Goal: Task Accomplishment & Management: Check status

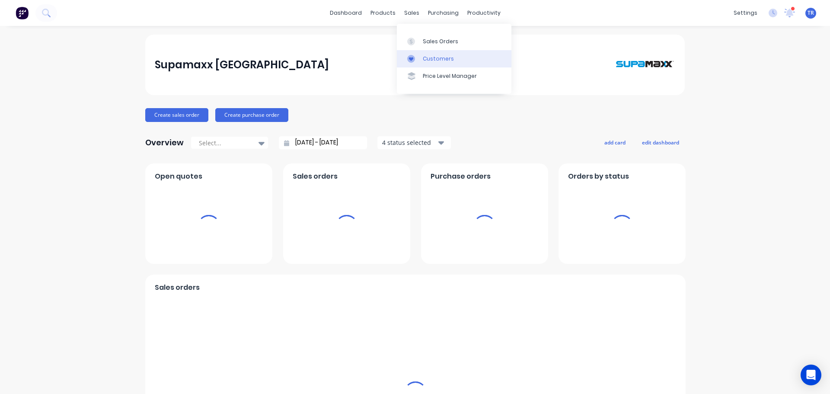
click at [423, 58] on div "Customers" at bounding box center [438, 59] width 31 height 8
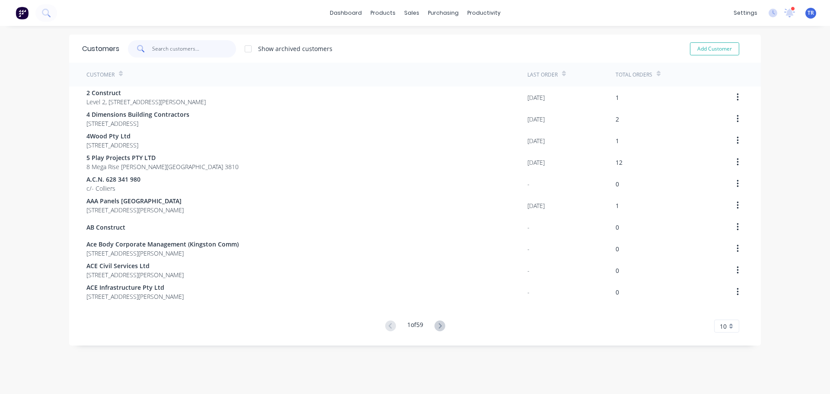
click at [206, 48] on input "text" at bounding box center [194, 48] width 84 height 17
paste input "JRP Constructions"
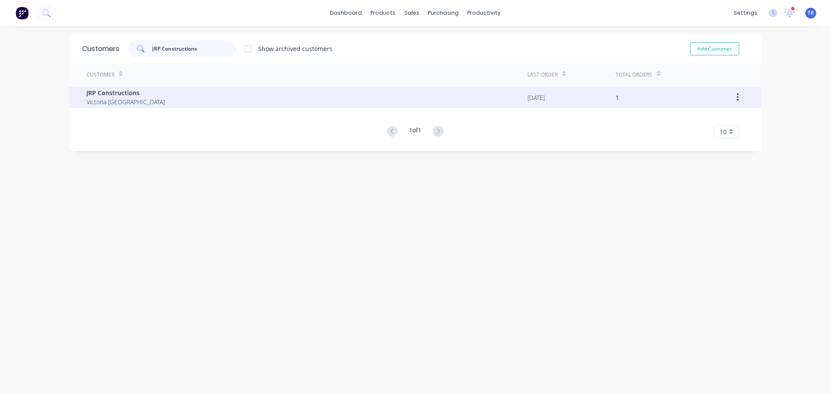
type input "JRP Constructions"
click at [176, 101] on div "JRP Constructions [GEOGRAPHIC_DATA]" at bounding box center [306, 97] width 441 height 22
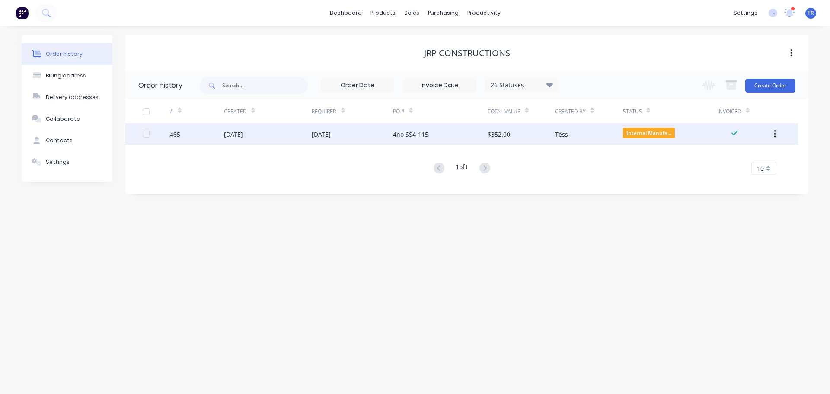
click at [358, 140] on div "[DATE]" at bounding box center [352, 134] width 81 height 22
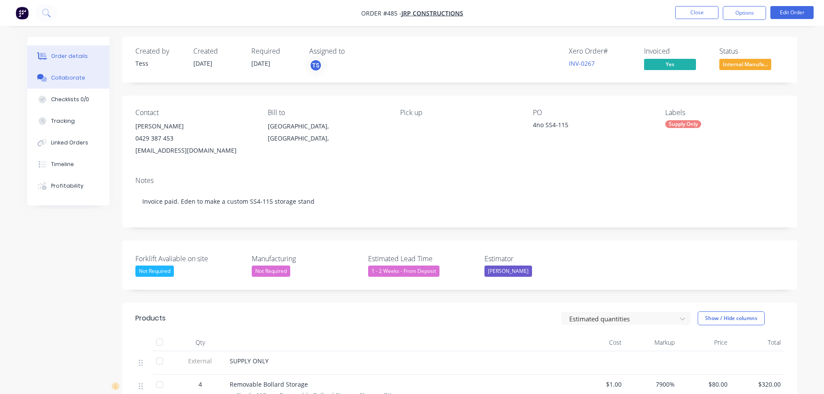
click at [73, 80] on div "Collaborate" at bounding box center [68, 78] width 34 height 8
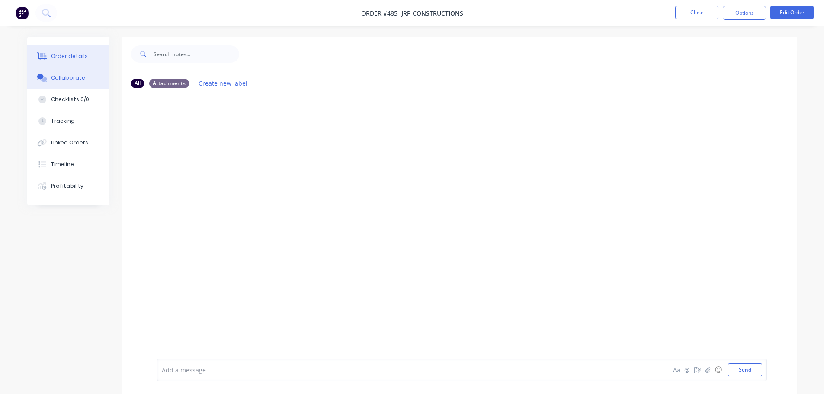
click at [76, 56] on div "Order details" at bounding box center [69, 56] width 37 height 8
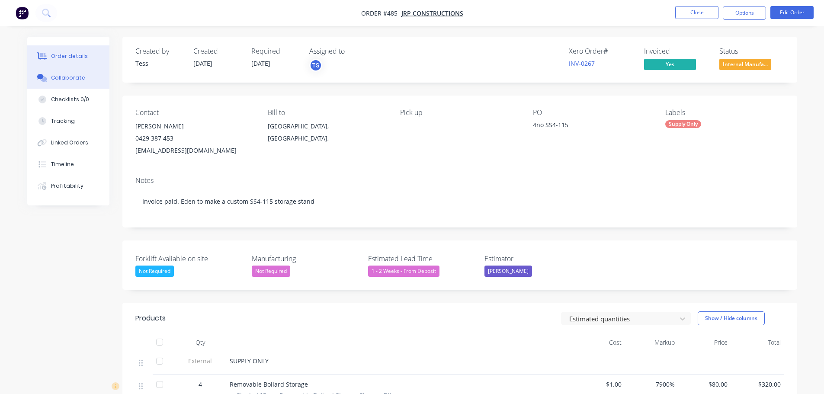
click at [81, 76] on div "Collaborate" at bounding box center [68, 78] width 34 height 8
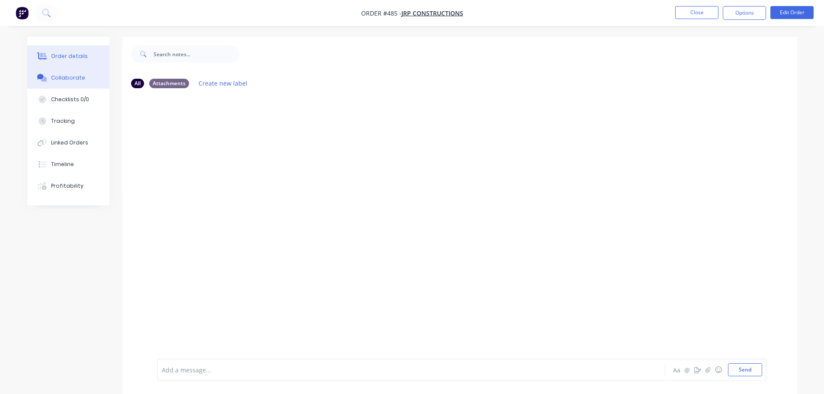
drag, startPoint x: 64, startPoint y: 50, endPoint x: 82, endPoint y: 56, distance: 19.6
click at [65, 50] on button "Order details" at bounding box center [68, 56] width 82 height 22
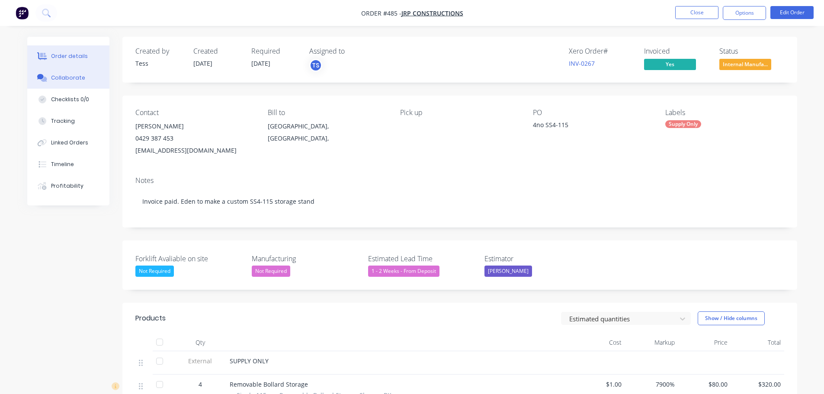
click at [96, 78] on button "Collaborate" at bounding box center [68, 78] width 82 height 22
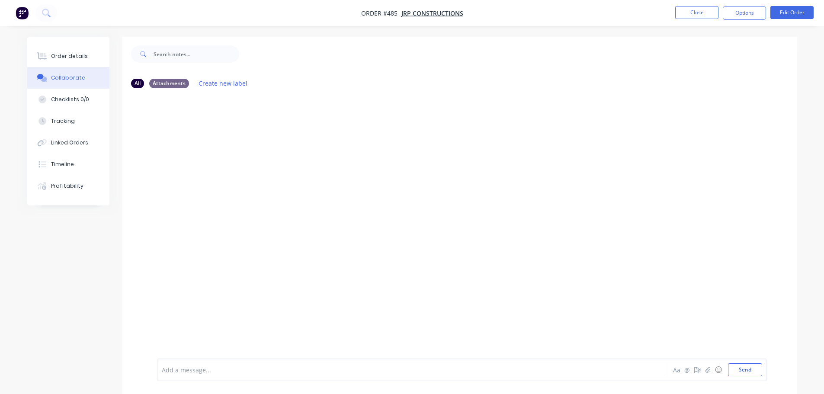
click at [451, 357] on div "Add a message... Aa @ ☺ Send" at bounding box center [459, 369] width 674 height 48
click at [449, 361] on div "Add a message... Aa @ ☺ Send" at bounding box center [462, 369] width 610 height 22
click at [441, 361] on div "Add a message... Aa @ ☺ Send" at bounding box center [462, 369] width 610 height 22
click at [299, 371] on div at bounding box center [387, 369] width 450 height 9
click at [64, 53] on div "Order details" at bounding box center [69, 56] width 37 height 8
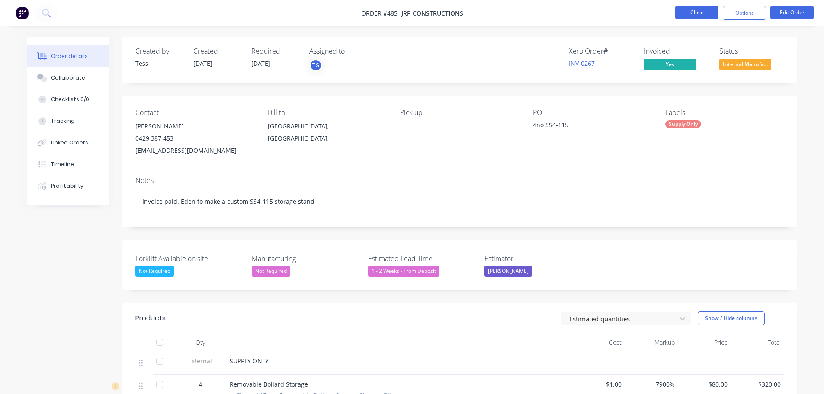
click at [681, 13] on button "Close" at bounding box center [696, 12] width 43 height 13
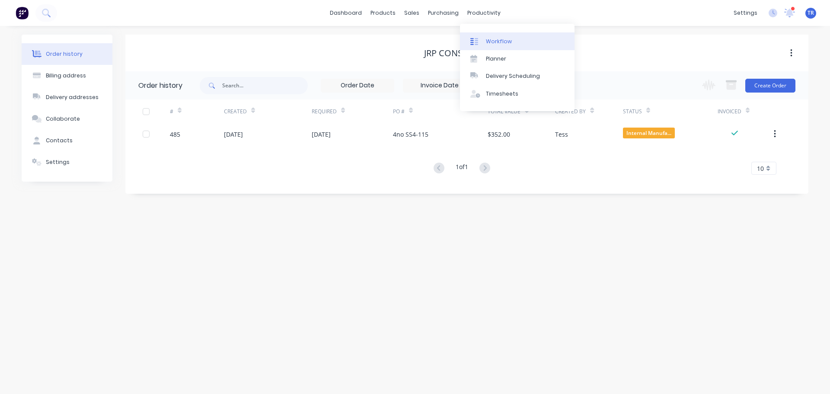
click at [485, 40] on link "Workflow" at bounding box center [517, 40] width 115 height 17
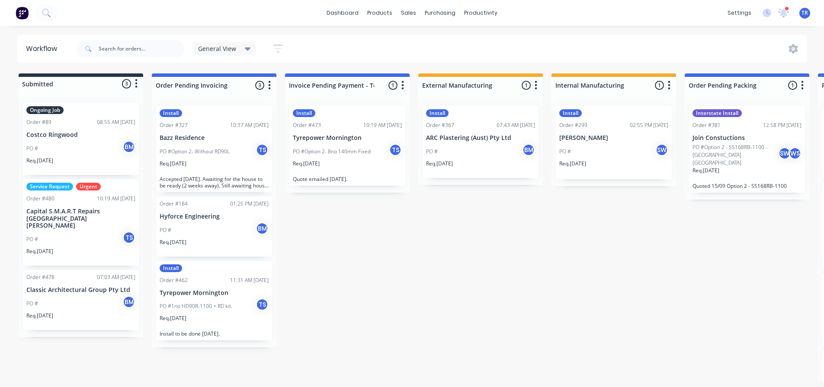
click at [101, 155] on div "PO # BM" at bounding box center [80, 149] width 109 height 16
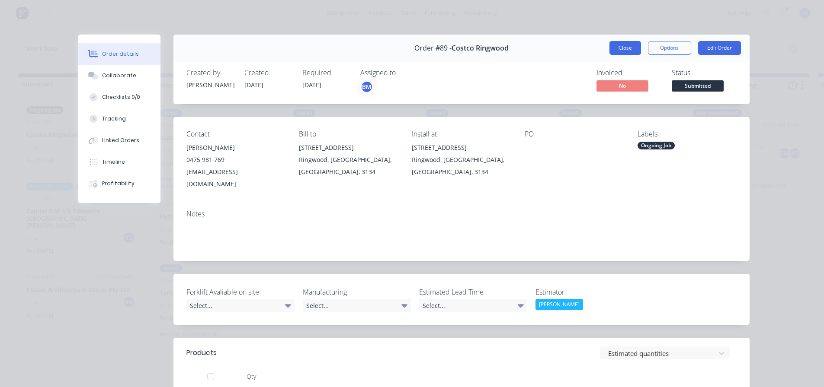
click at [623, 48] on button "Close" at bounding box center [625, 48] width 32 height 14
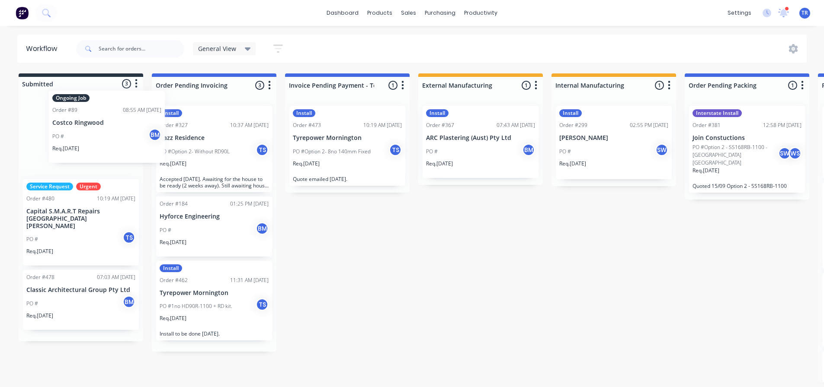
drag, startPoint x: 75, startPoint y: 149, endPoint x: 93, endPoint y: 137, distance: 21.5
click at [93, 137] on div "Ongoing Job Order #89 08:55 AM [DATE] Costco Ringwood PO # BM Req. [DATE] Servi…" at bounding box center [81, 219] width 125 height 246
click at [88, 135] on p "Costco Ringwood" at bounding box center [80, 134] width 109 height 7
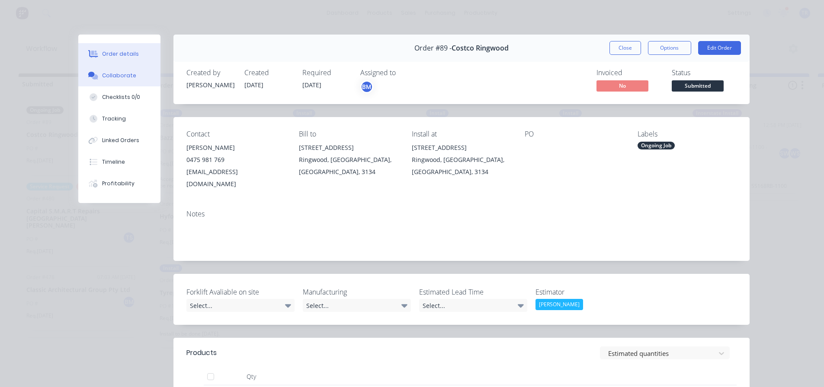
click at [101, 86] on button "Collaborate" at bounding box center [119, 76] width 82 height 22
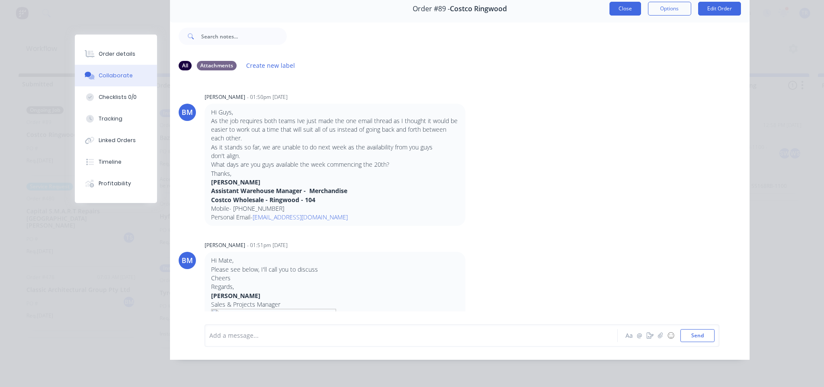
click at [619, 3] on button "Close" at bounding box center [625, 9] width 32 height 14
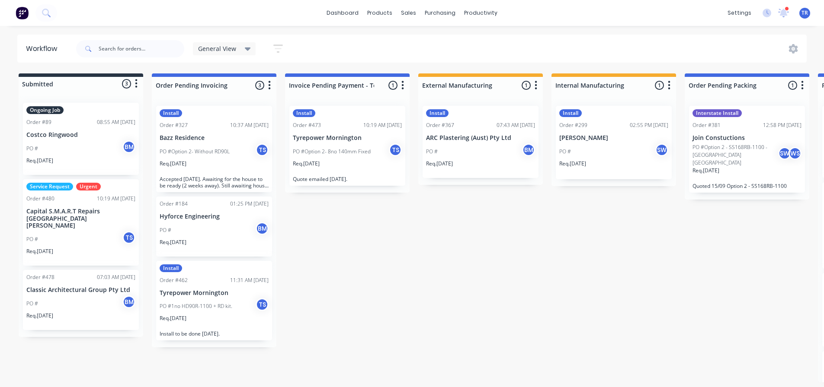
click at [93, 231] on div "PO # TS" at bounding box center [80, 239] width 109 height 16
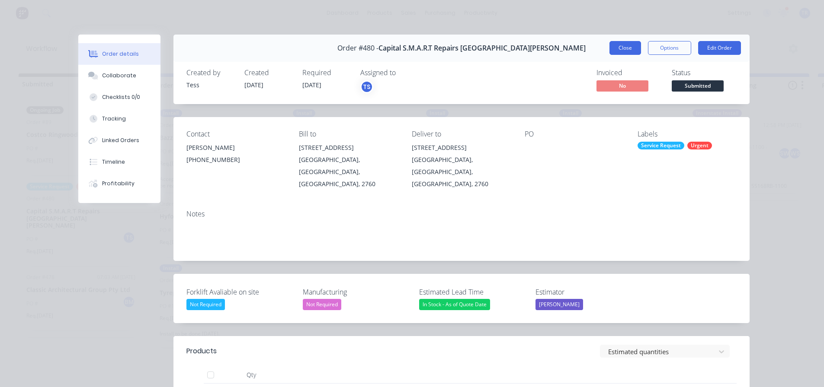
click at [623, 47] on button "Close" at bounding box center [625, 48] width 32 height 14
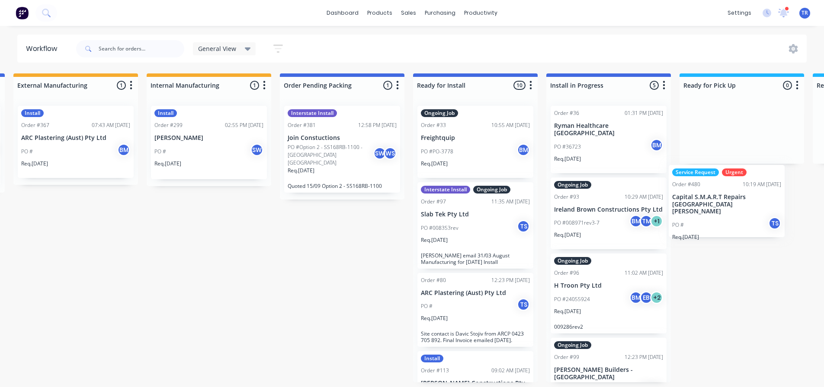
scroll to position [0, 410]
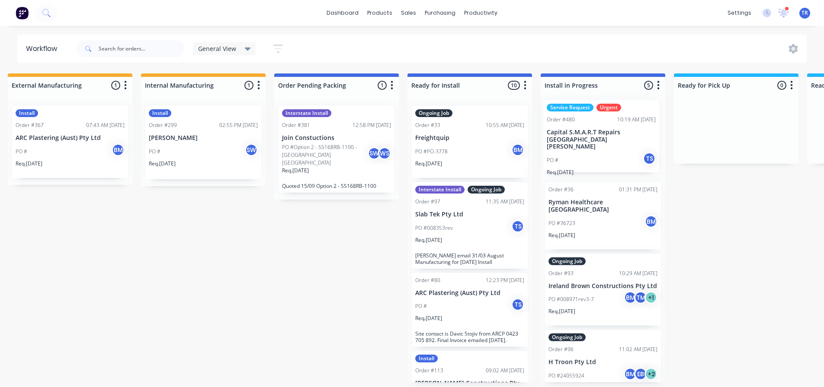
drag, startPoint x: 35, startPoint y: 220, endPoint x: 558, endPoint y: 141, distance: 528.7
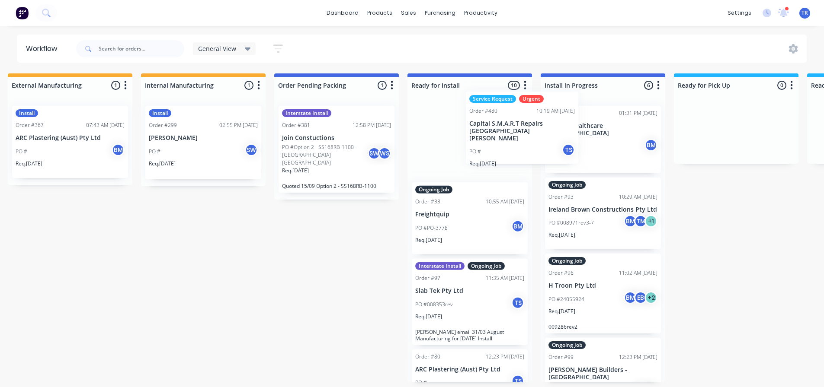
drag, startPoint x: 581, startPoint y: 147, endPoint x: 468, endPoint y: 131, distance: 114.0
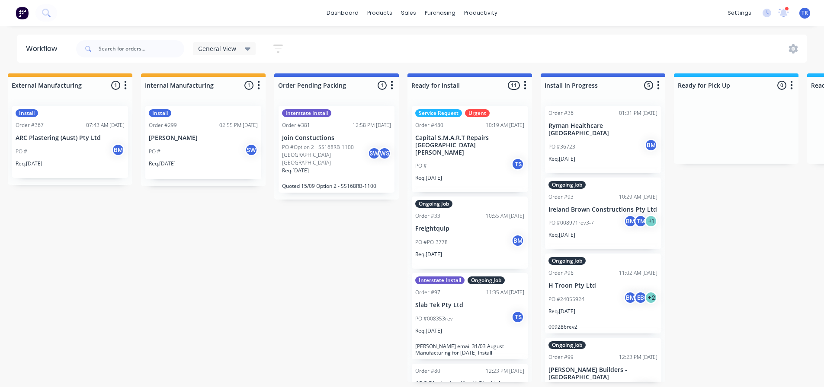
scroll to position [0, 0]
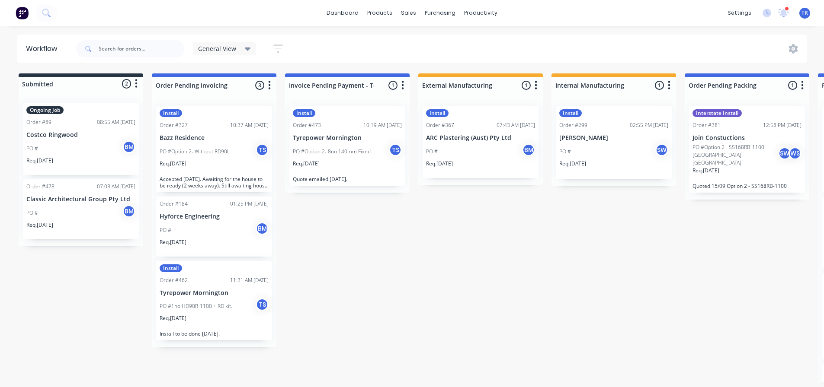
click at [88, 209] on div "PO # BM" at bounding box center [80, 213] width 109 height 16
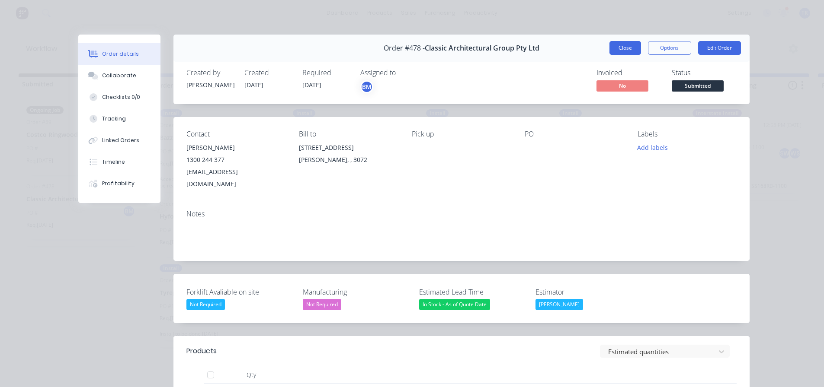
click at [616, 44] on button "Close" at bounding box center [625, 48] width 32 height 14
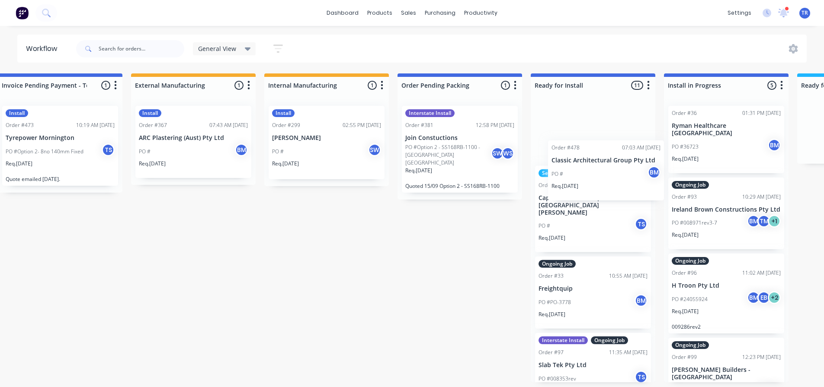
scroll to position [0, 288]
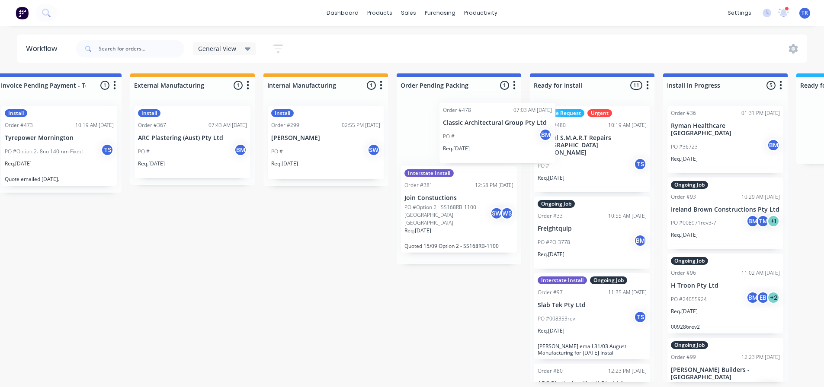
drag, startPoint x: 29, startPoint y: 226, endPoint x: 444, endPoint y: 146, distance: 423.1
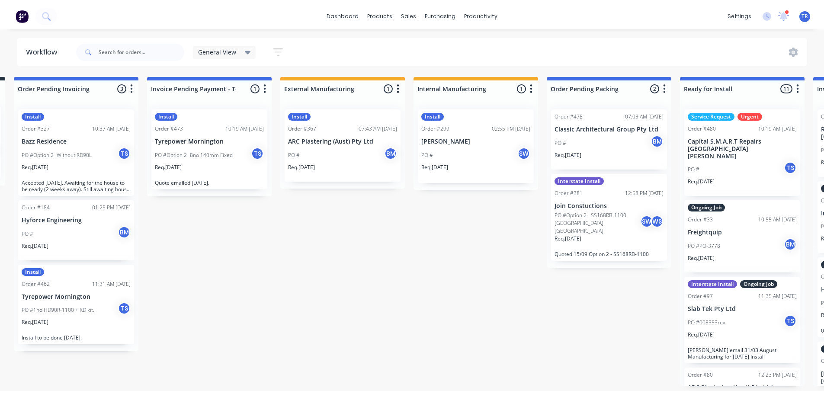
scroll to position [0, 0]
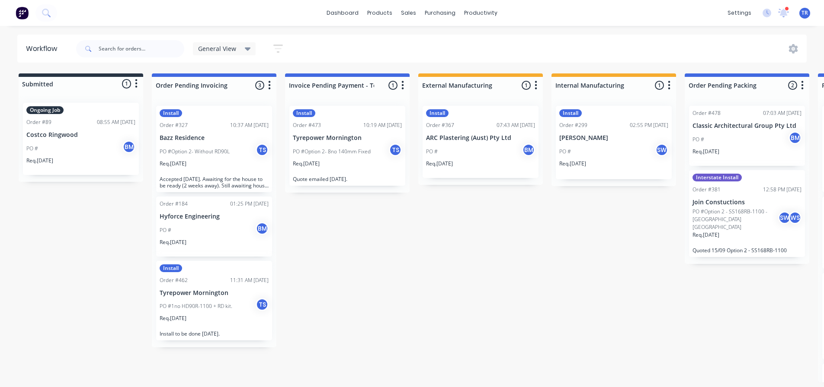
click at [63, 138] on p "Costco Ringwood" at bounding box center [80, 134] width 109 height 7
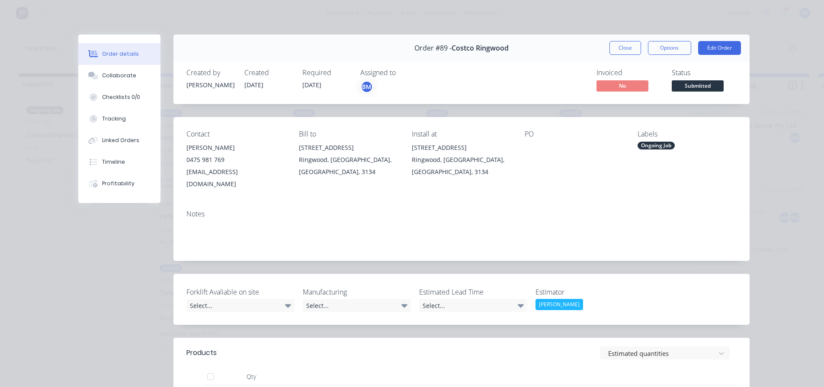
drag, startPoint x: 609, startPoint y: 48, endPoint x: 634, endPoint y: 45, distance: 24.9
click at [610, 48] on button "Close" at bounding box center [625, 48] width 32 height 14
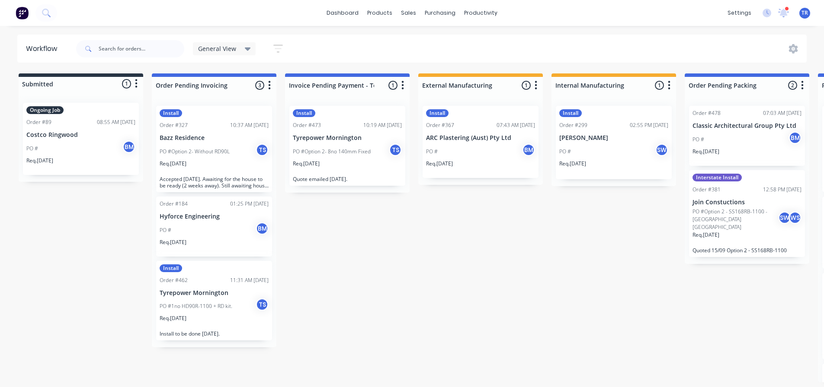
click at [789, 14] on div "settings 1 new notifications Mark all as read Tess mentioned you in a message R…" at bounding box center [773, 12] width 101 height 13
click at [782, 12] on icon at bounding box center [783, 12] width 8 height 8
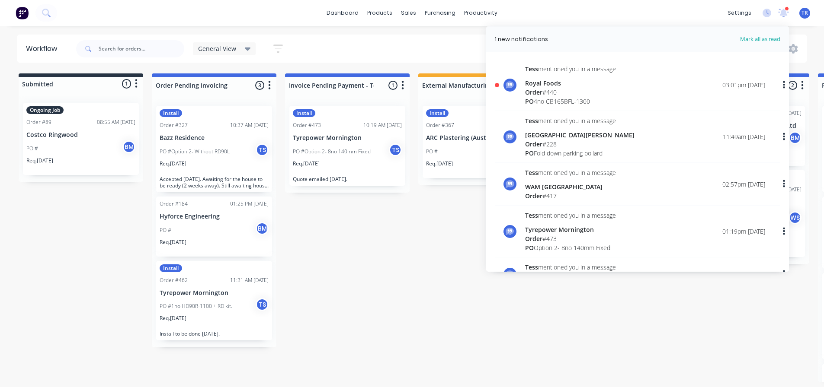
click at [604, 90] on div "Order # 440" at bounding box center [570, 92] width 91 height 9
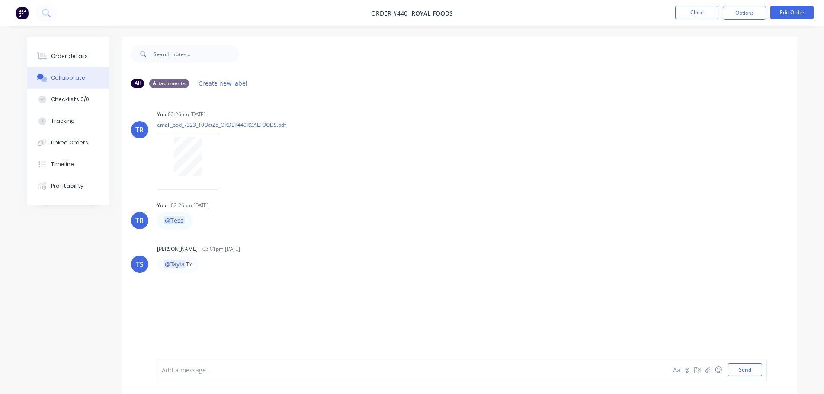
scroll to position [13, 0]
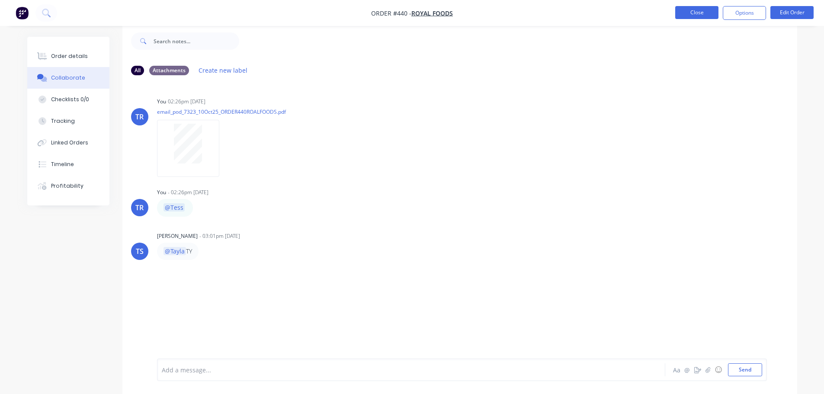
click at [703, 12] on button "Close" at bounding box center [696, 12] width 43 height 13
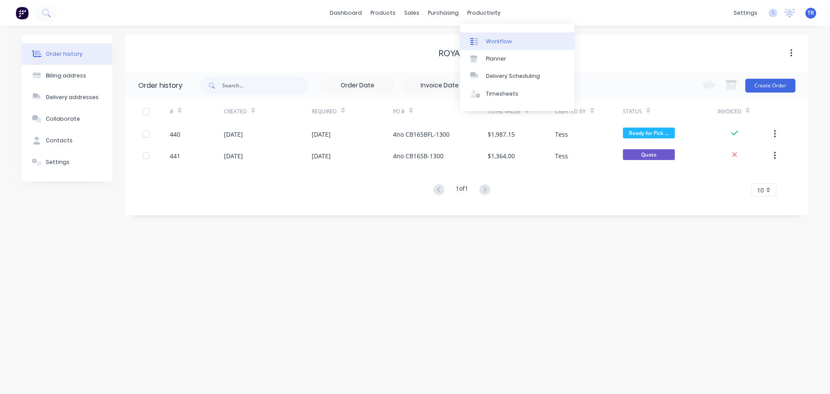
click at [482, 42] on div at bounding box center [476, 42] width 13 height 8
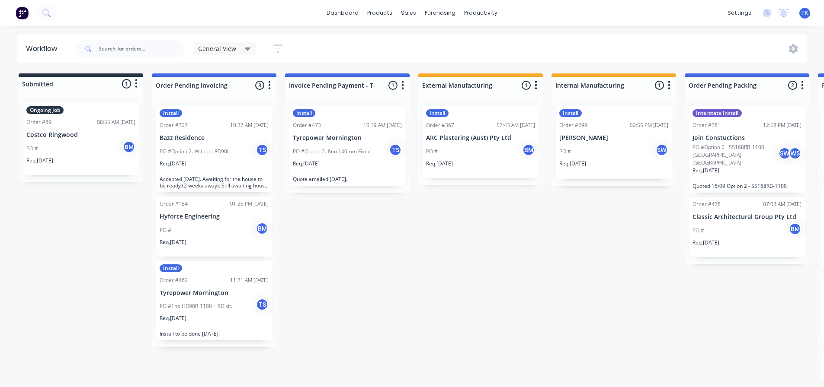
click at [71, 149] on div "PO # BM" at bounding box center [80, 149] width 109 height 16
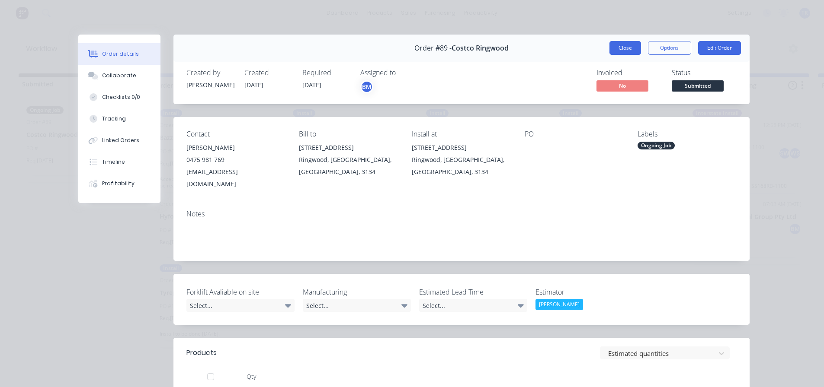
click at [614, 42] on button "Close" at bounding box center [625, 48] width 32 height 14
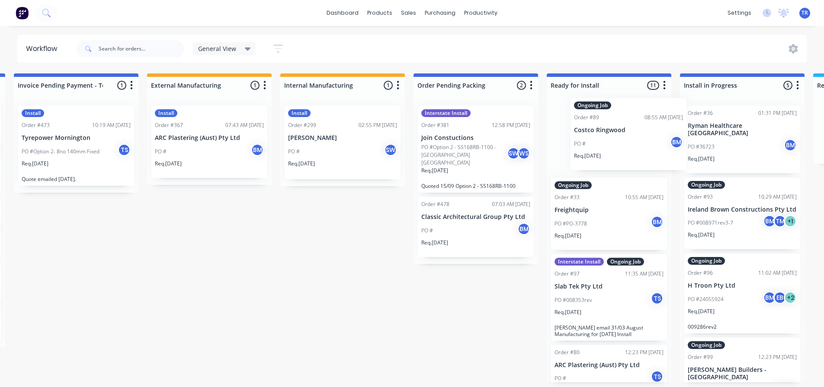
scroll to position [0, 273]
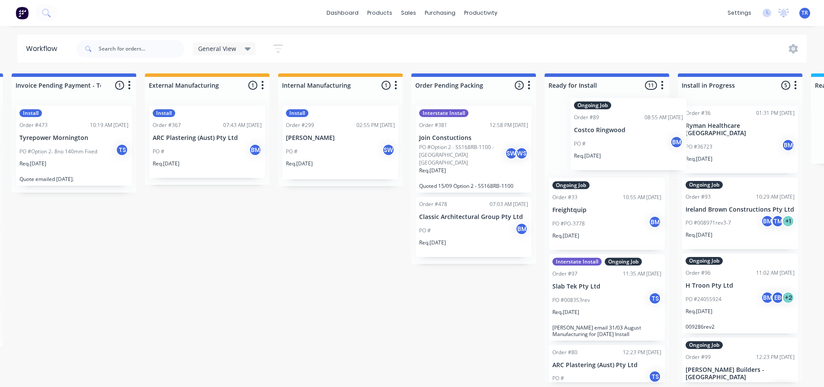
drag, startPoint x: 91, startPoint y: 146, endPoint x: 622, endPoint y: 142, distance: 530.9
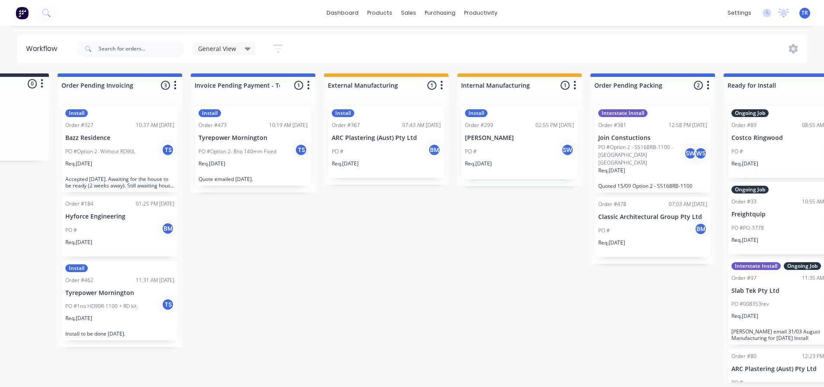
scroll to position [0, 0]
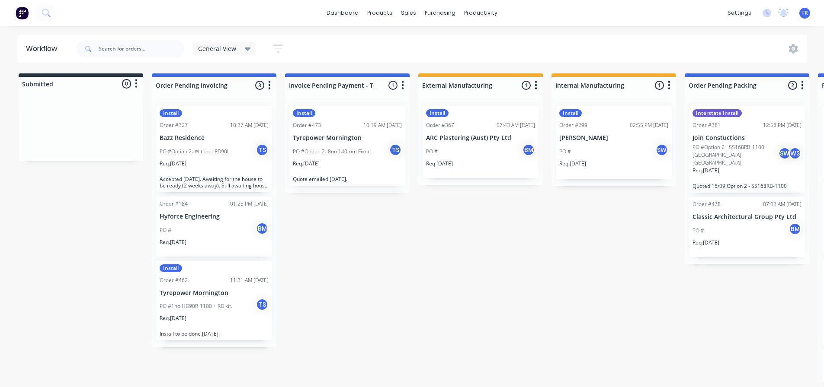
click at [351, 159] on div "PO #Option 2- 8no 140mm Fixed TS" at bounding box center [347, 152] width 109 height 16
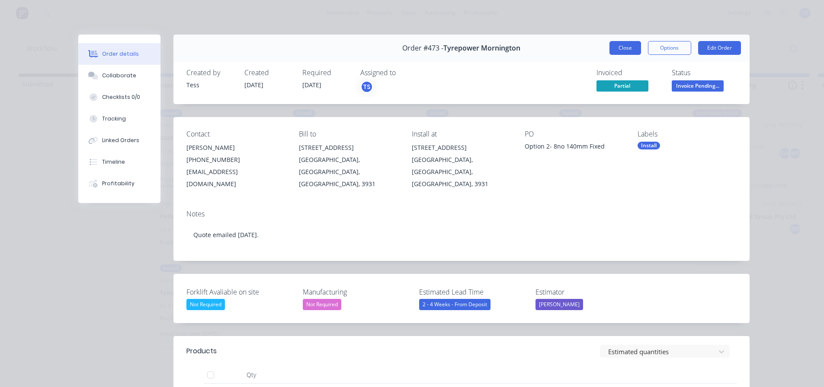
click at [626, 47] on button "Close" at bounding box center [625, 48] width 32 height 14
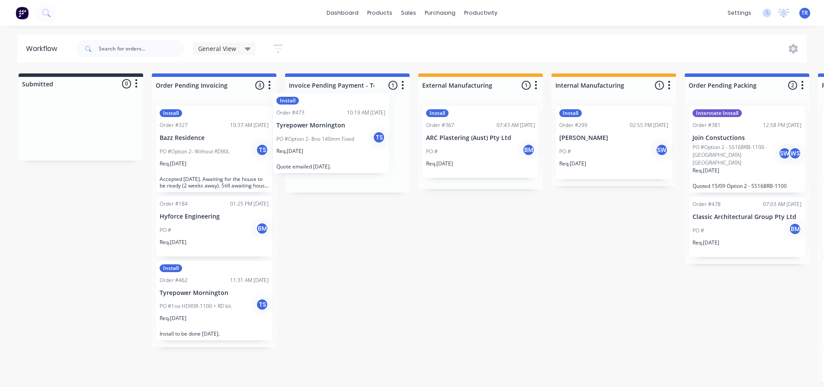
drag, startPoint x: 355, startPoint y: 152, endPoint x: 342, endPoint y: 140, distance: 18.0
click at [342, 140] on div "Install Order #473 10:19 AM [DATE] Tyrepower Mornington PO #Option 2- 8no 140mm…" at bounding box center [347, 146] width 125 height 94
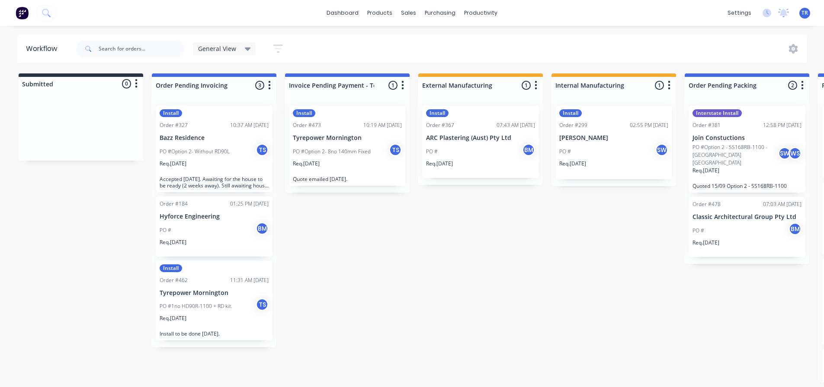
click at [330, 141] on div "Install Order #473 10:19 AM [DATE] Tyrepower Mornington PO #Option 2- 8no 140mm…" at bounding box center [347, 146] width 125 height 94
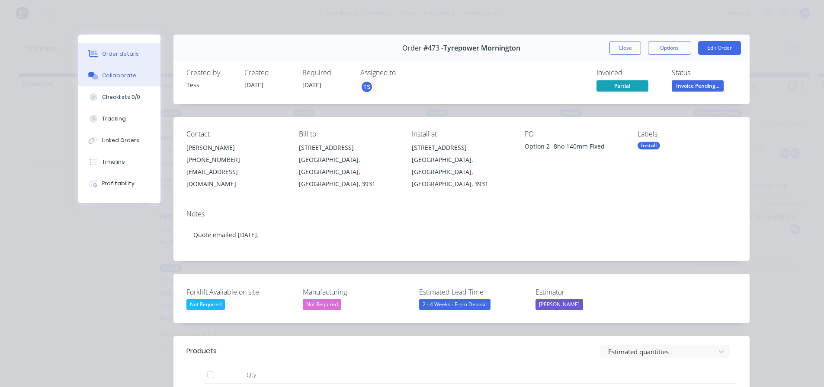
click at [131, 74] on button "Collaborate" at bounding box center [119, 76] width 82 height 22
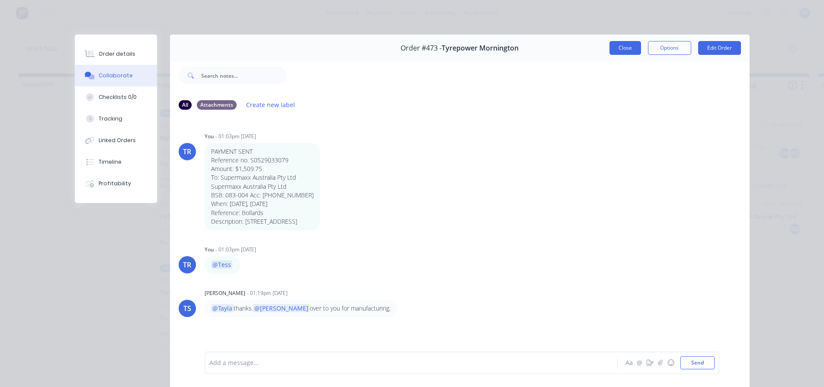
click at [617, 54] on button "Close" at bounding box center [625, 48] width 32 height 14
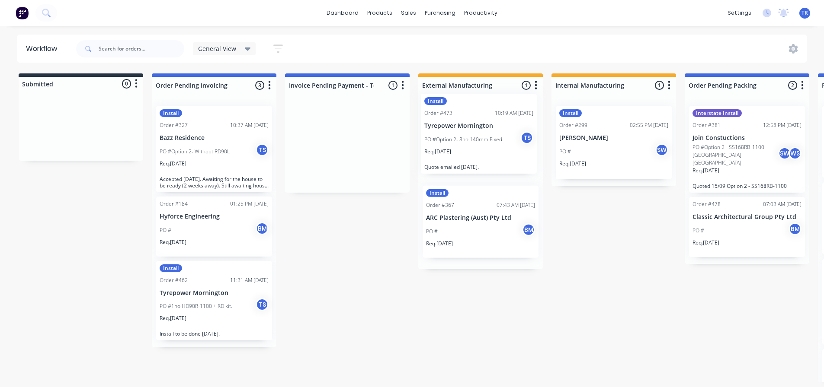
drag, startPoint x: 341, startPoint y: 143, endPoint x: 463, endPoint y: 131, distance: 122.1
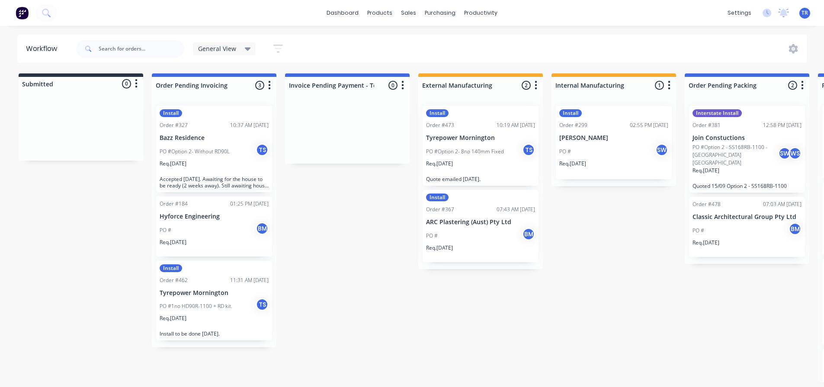
click at [437, 147] on div "PO #Option 2- 8no 140mm Fixed TS" at bounding box center [480, 152] width 109 height 16
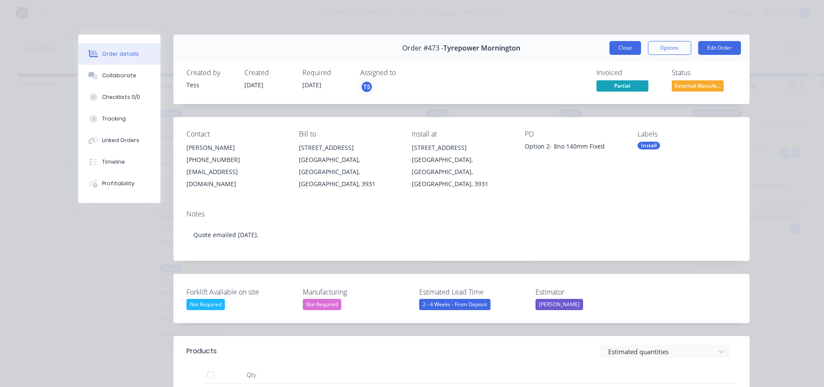
click at [618, 48] on button "Close" at bounding box center [625, 48] width 32 height 14
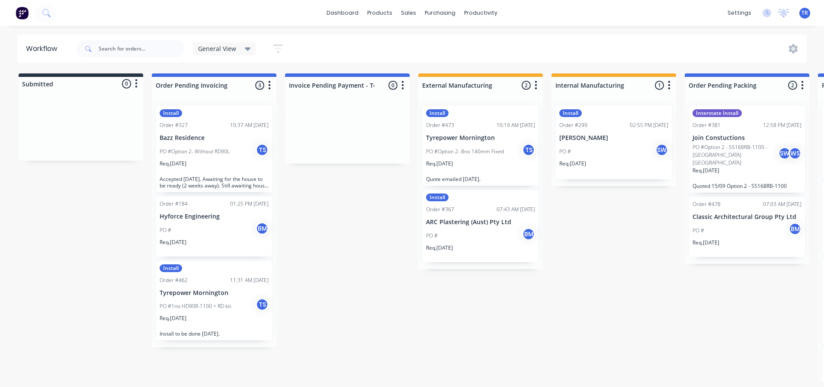
click at [216, 152] on p "PO #Option 2- Without RD90L" at bounding box center [195, 152] width 70 height 8
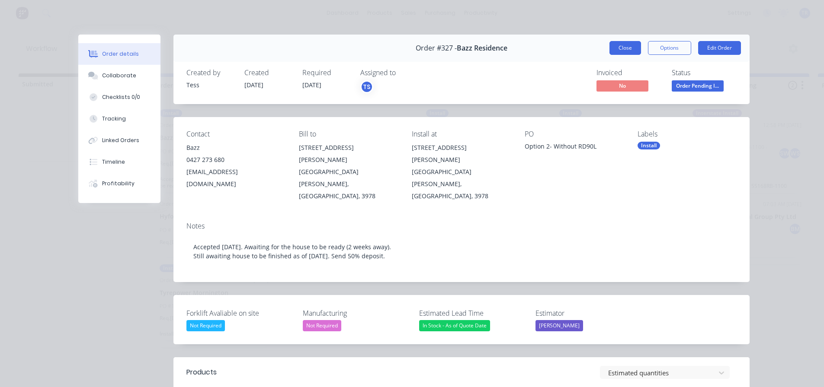
click at [636, 45] on button "Close" at bounding box center [625, 48] width 32 height 14
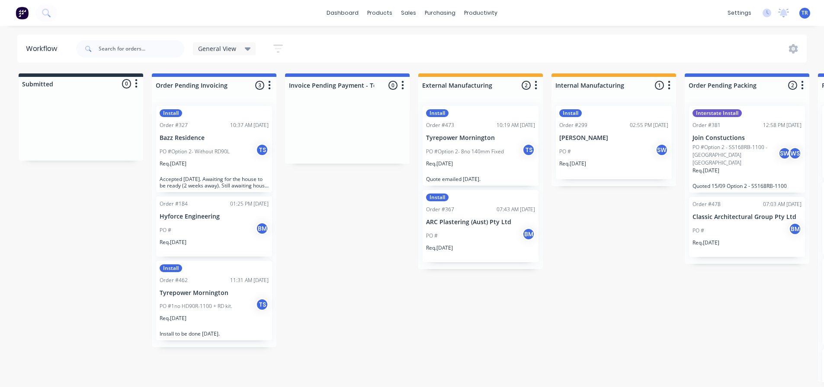
click at [192, 227] on div "PO # BM" at bounding box center [214, 230] width 109 height 16
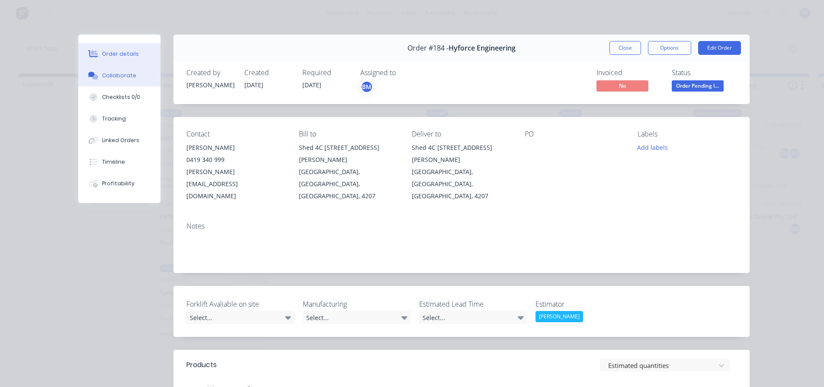
click at [106, 76] on div "Collaborate" at bounding box center [119, 76] width 34 height 8
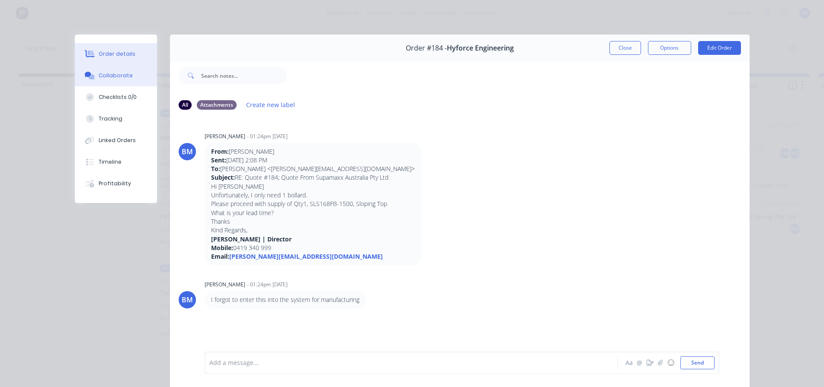
click at [123, 54] on div "Order details" at bounding box center [117, 54] width 37 height 8
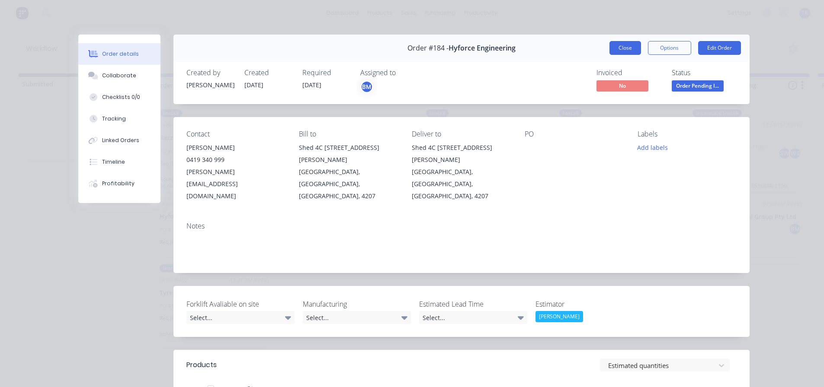
click at [611, 45] on button "Close" at bounding box center [625, 48] width 32 height 14
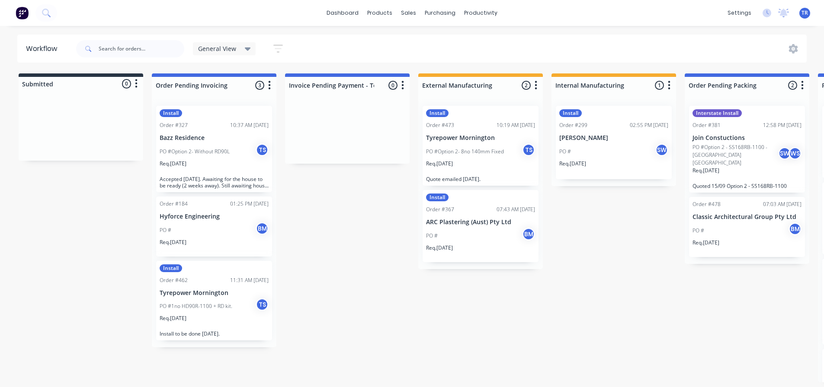
click at [207, 305] on p "PO #1no HD90R-1100 + RD kit." at bounding box center [196, 307] width 73 height 8
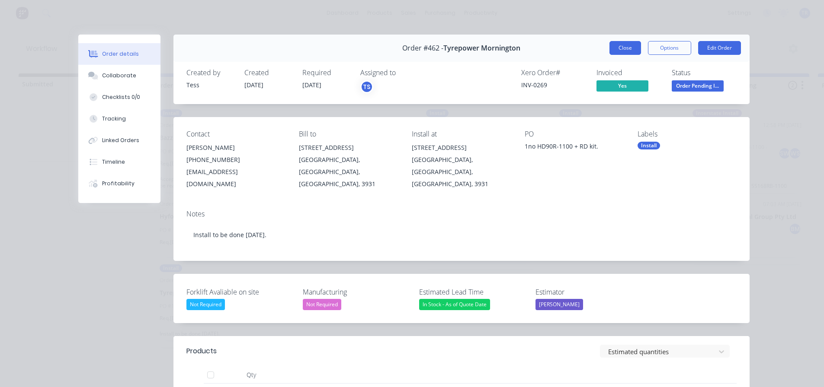
click at [621, 51] on button "Close" at bounding box center [625, 48] width 32 height 14
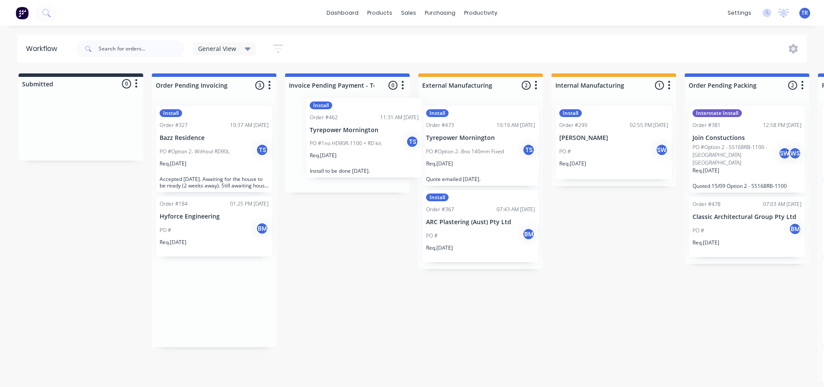
drag, startPoint x: 209, startPoint y: 299, endPoint x: 372, endPoint y: 125, distance: 238.6
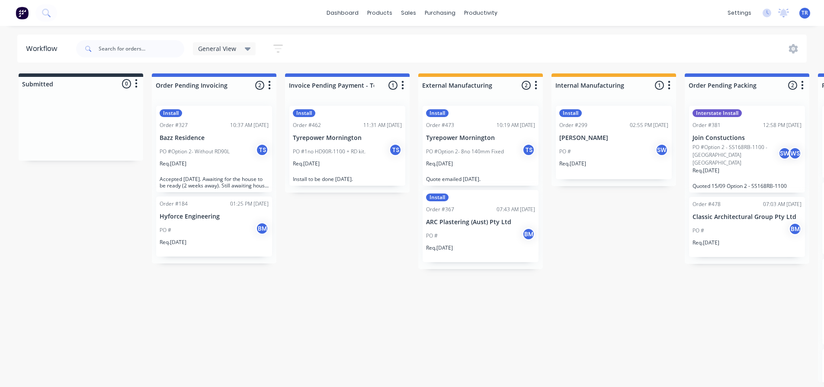
drag, startPoint x: 0, startPoint y: 80, endPoint x: 594, endPoint y: 294, distance: 630.9
